Goal: Information Seeking & Learning: Learn about a topic

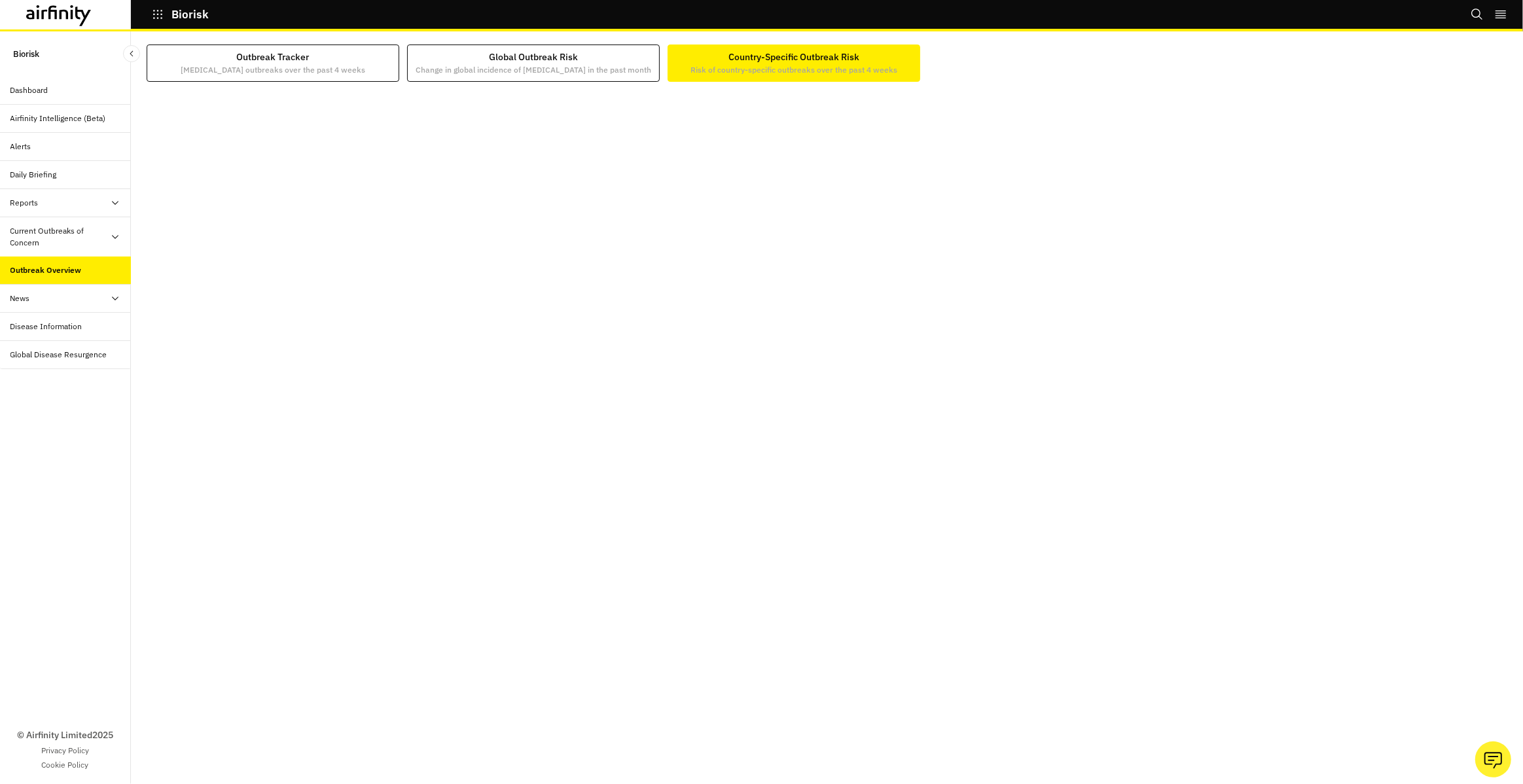
drag, startPoint x: 98, startPoint y: 240, endPoint x: 99, endPoint y: 257, distance: 17.0
click at [98, 239] on div "Current Outbreaks of Concern" at bounding box center [60, 237] width 99 height 24
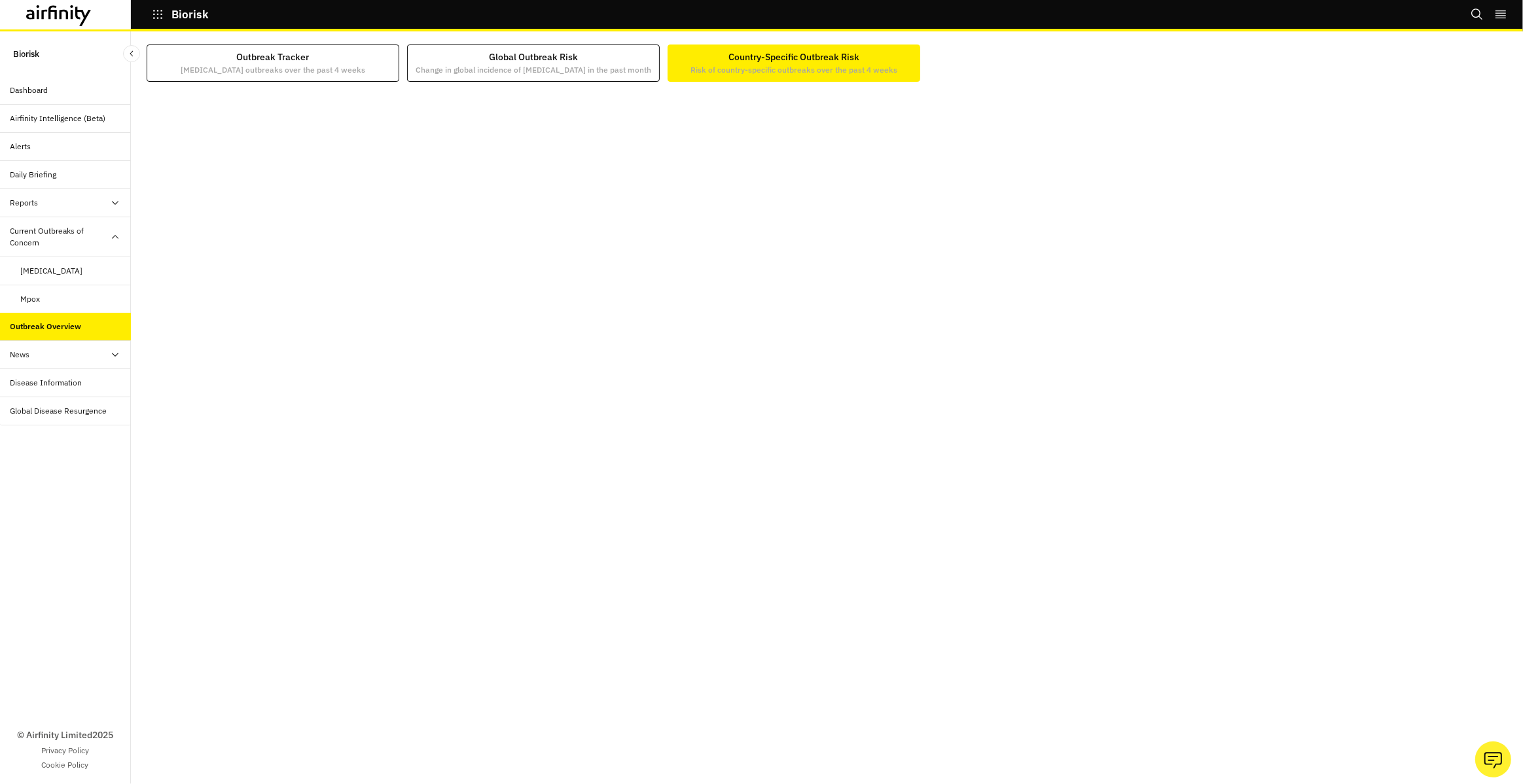
click at [94, 296] on div "Mpox" at bounding box center [76, 299] width 110 height 12
